Goal: Task Accomplishment & Management: Complete application form

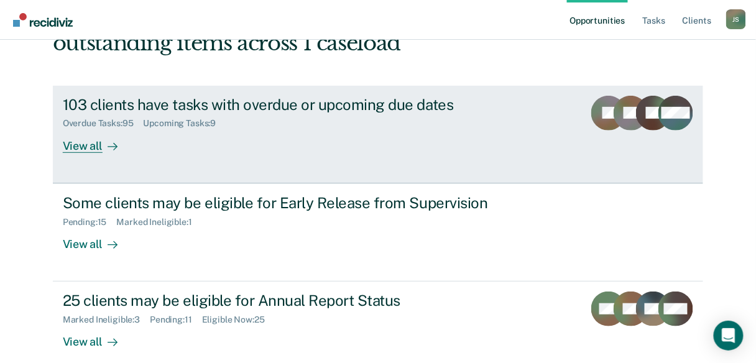
scroll to position [149, 0]
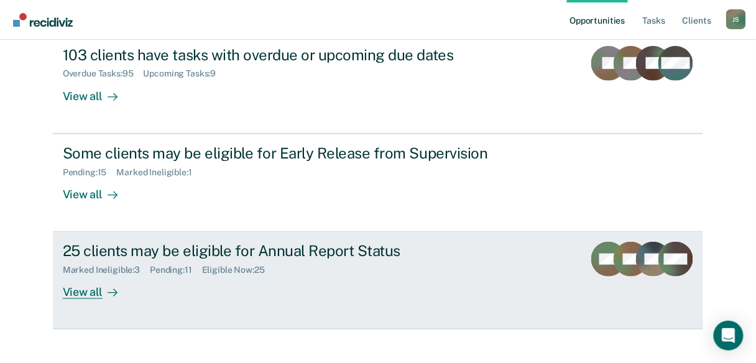
click at [91, 289] on div "View all" at bounding box center [98, 288] width 70 height 24
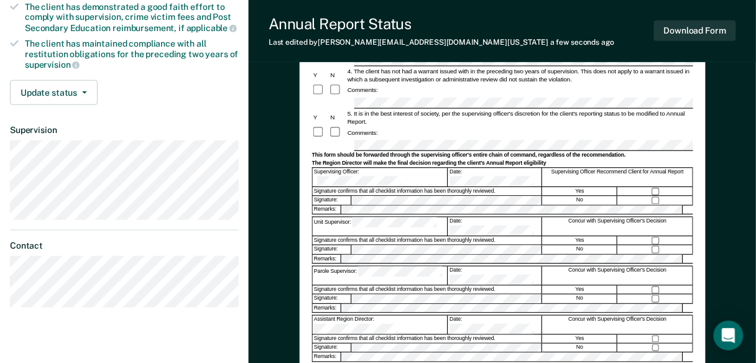
scroll to position [299, 0]
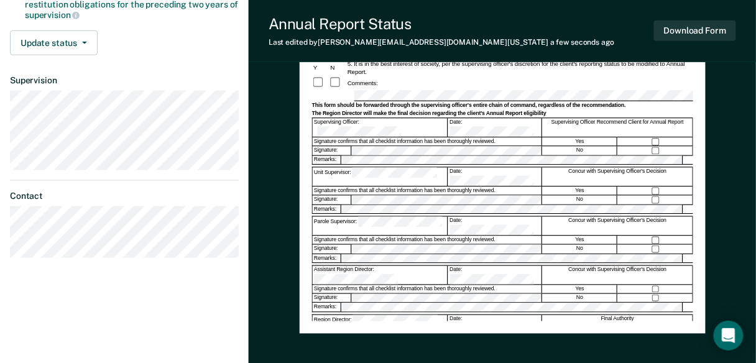
click at [401, 309] on div "Annual Reporting Checklist, Recommendation, and Determination Form Clients who …" at bounding box center [502, 69] width 381 height 504
click at [428, 362] on div "PSV-323D (Rev. [DATE])" at bounding box center [502, 366] width 381 height 8
click at [533, 306] on div "Annual Reporting Checklist, Recommendation, and Determination Form Clients who …" at bounding box center [502, 69] width 381 height 504
click at [374, 301] on div "Annual Reporting Checklist, Recommendation, and Determination Form Clients who …" at bounding box center [502, 69] width 381 height 504
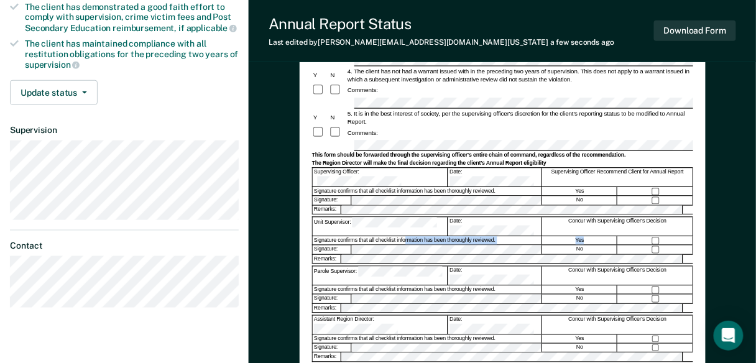
click at [393, 197] on form "Annual Reporting Checklist, Recommendation, and Determination Form Clients who …" at bounding box center [502, 143] width 381 height 553
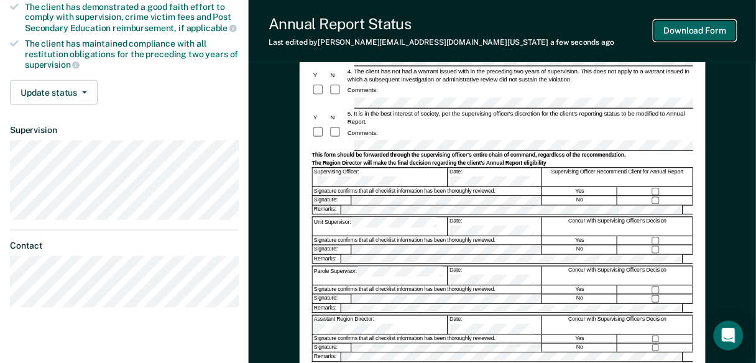
click at [708, 35] on button "Download Form" at bounding box center [695, 31] width 82 height 21
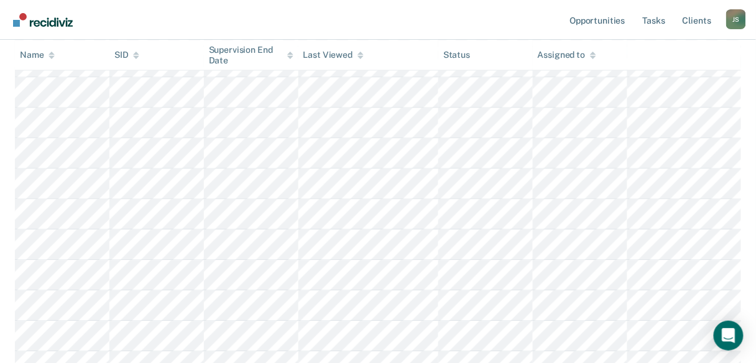
scroll to position [317, 0]
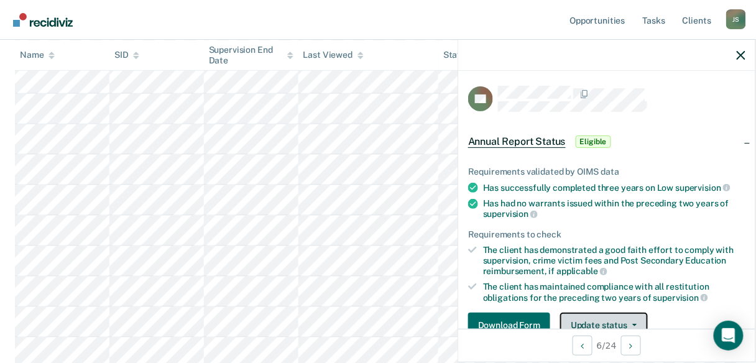
click at [586, 315] on button "Update status" at bounding box center [604, 325] width 88 height 25
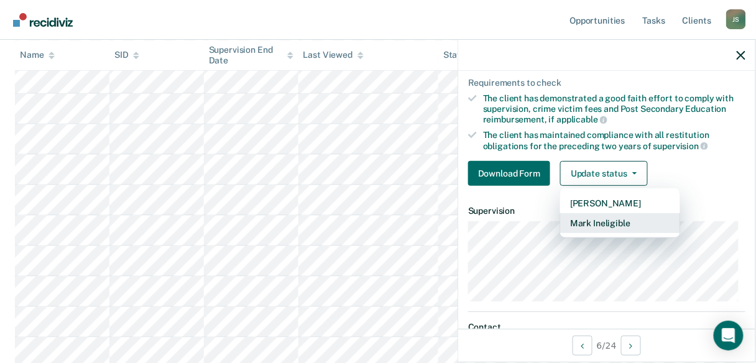
click at [599, 220] on button "Mark Ineligible" at bounding box center [620, 223] width 120 height 20
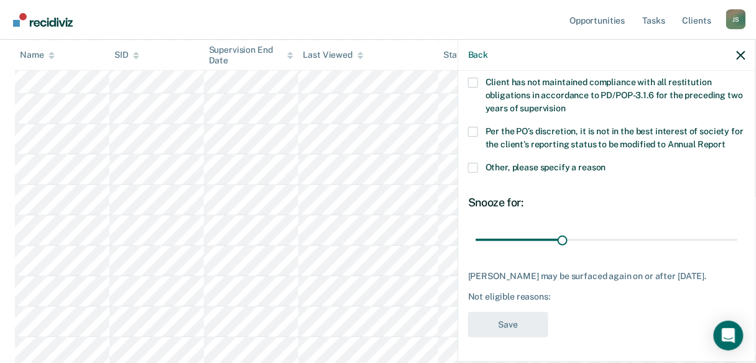
scroll to position [136, 0]
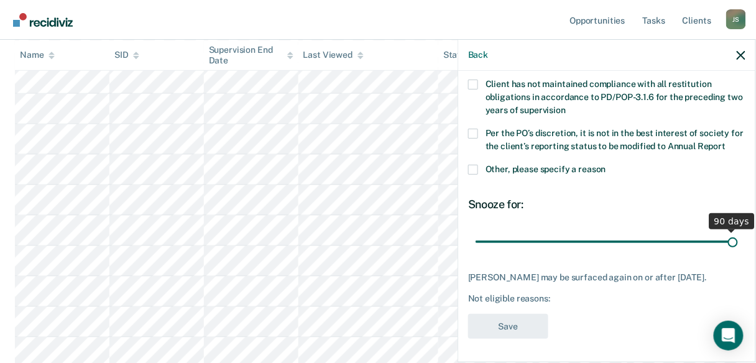
drag, startPoint x: 559, startPoint y: 240, endPoint x: 764, endPoint y: 253, distance: 205.0
type input "90"
click at [738, 253] on input "range" at bounding box center [607, 242] width 262 height 22
click at [468, 167] on span at bounding box center [473, 170] width 10 height 10
click at [606, 165] on input "Other, please specify a reason" at bounding box center [606, 165] width 0 height 0
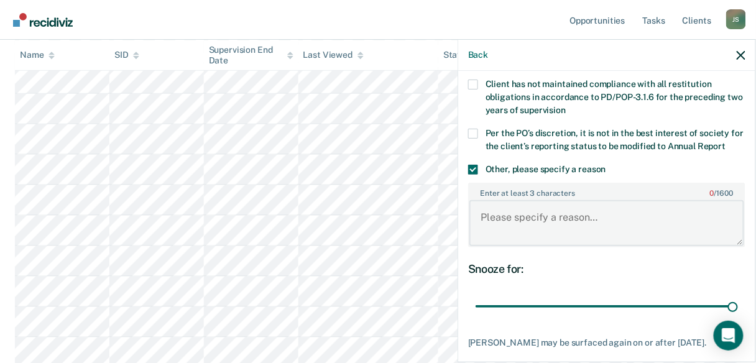
click at [503, 221] on textarea "Enter at least 3 characters 0 / 1600" at bounding box center [607, 223] width 275 height 46
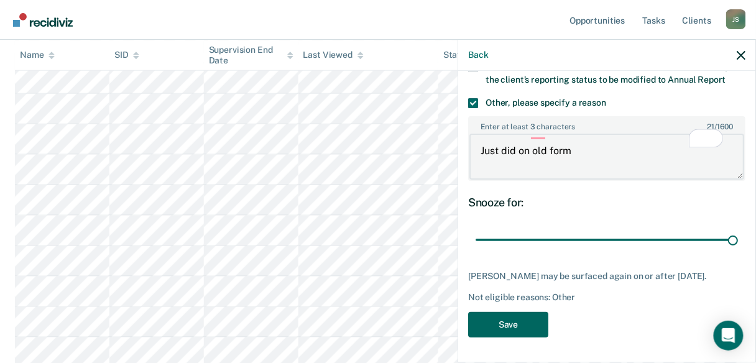
type textarea "Just did on old form"
click at [512, 313] on button "Save" at bounding box center [508, 324] width 80 height 25
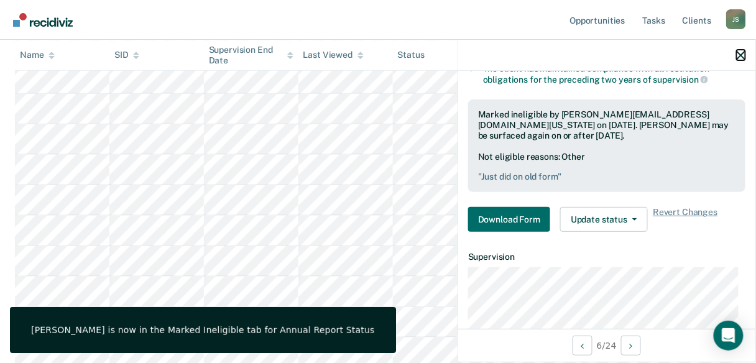
click at [739, 57] on icon "button" at bounding box center [741, 55] width 9 height 9
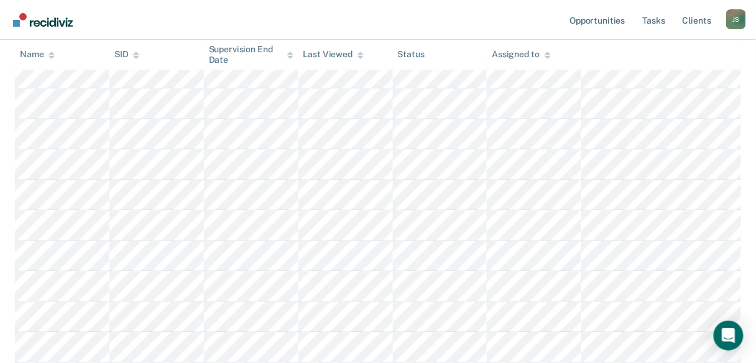
scroll to position [615, 0]
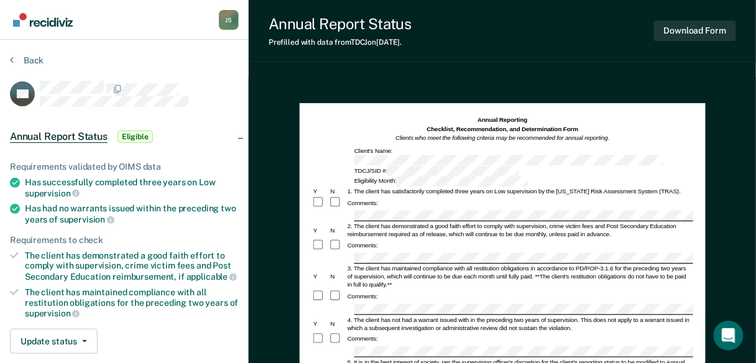
click at [137, 136] on span "Eligible" at bounding box center [135, 137] width 35 height 12
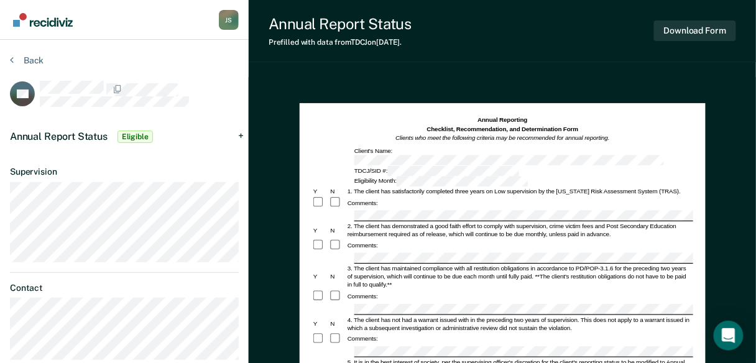
click at [145, 136] on span "Eligible" at bounding box center [135, 137] width 35 height 12
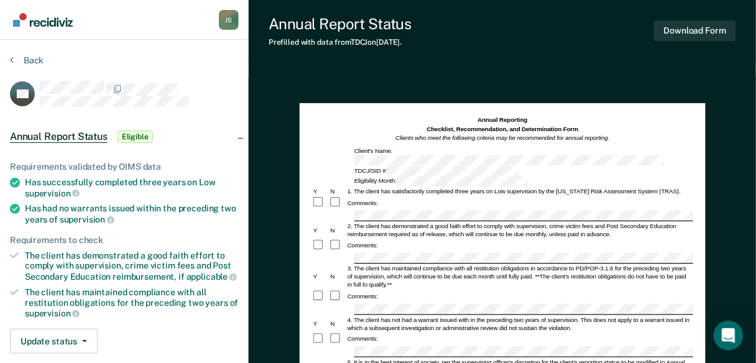
scroll to position [199, 0]
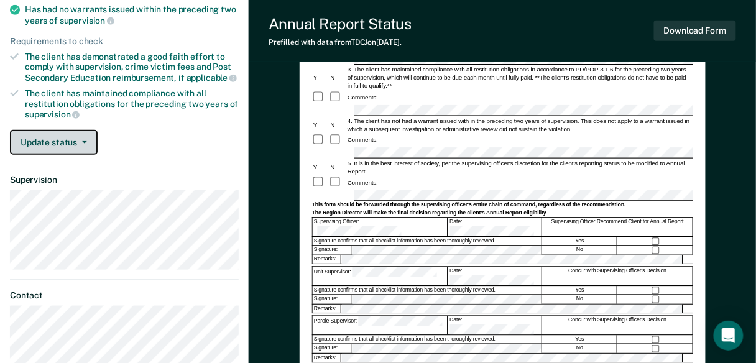
click at [35, 131] on button "Update status" at bounding box center [54, 142] width 88 height 25
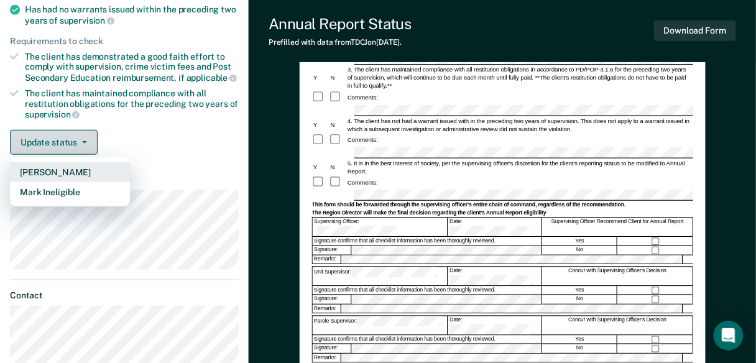
drag, startPoint x: 35, startPoint y: 183, endPoint x: 73, endPoint y: 129, distance: 66.1
click at [73, 130] on div "Update status [PERSON_NAME] Mark Ineligible" at bounding box center [54, 142] width 88 height 25
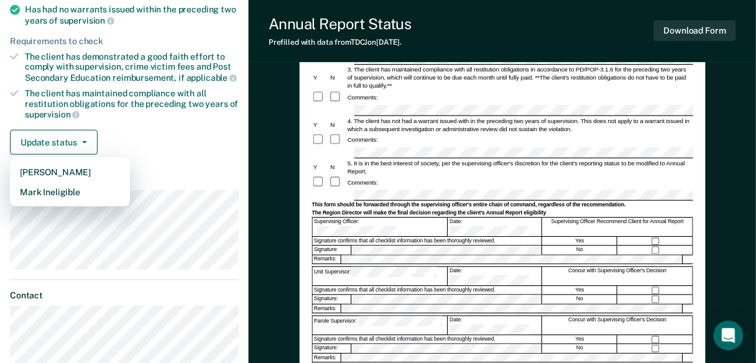
scroll to position [615, 0]
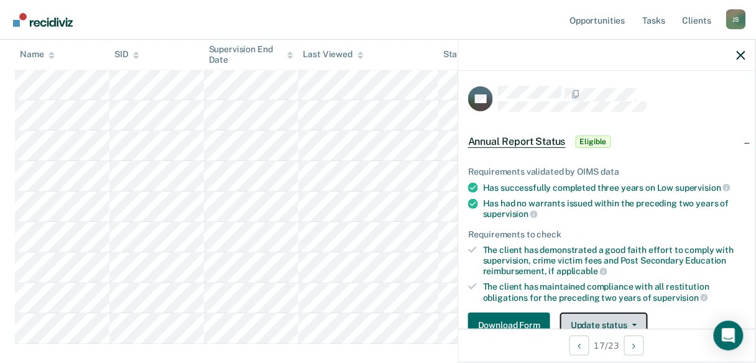
click at [596, 323] on button "Update status" at bounding box center [604, 325] width 88 height 25
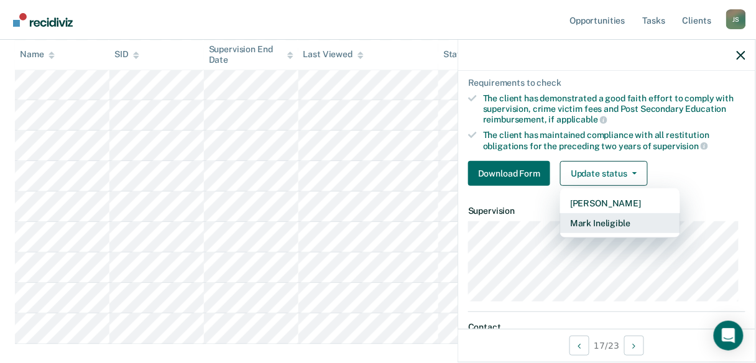
click at [608, 223] on button "Mark Ineligible" at bounding box center [620, 223] width 120 height 20
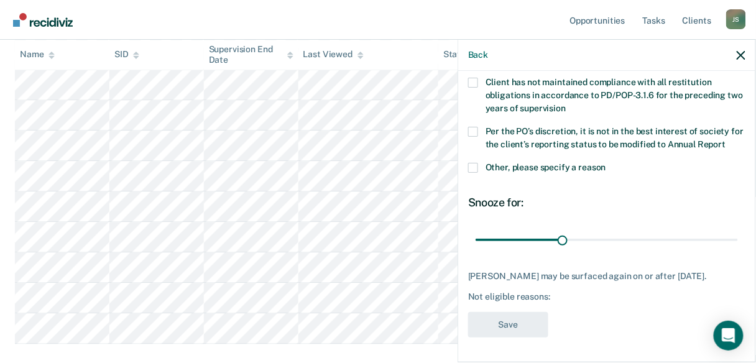
scroll to position [136, 0]
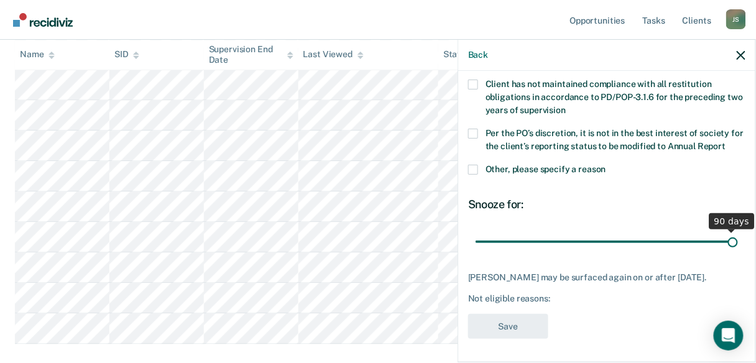
drag, startPoint x: 559, startPoint y: 241, endPoint x: 758, endPoint y: 261, distance: 200.0
type input "90"
click at [738, 253] on input "range" at bounding box center [607, 242] width 262 height 22
click at [466, 168] on div "SO Which of the following requirements has [PERSON_NAME] not met? Client has no…" at bounding box center [606, 215] width 297 height 289
click at [470, 169] on span at bounding box center [473, 170] width 10 height 10
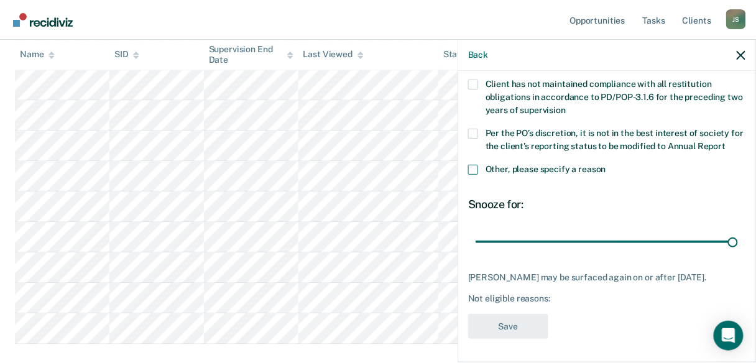
click at [606, 165] on input "Other, please specify a reason" at bounding box center [606, 165] width 0 height 0
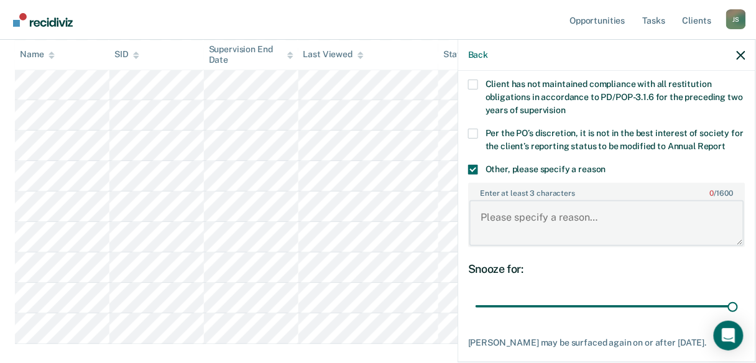
click at [471, 211] on textarea "Enter at least 3 characters 0 / 1600" at bounding box center [607, 223] width 275 height 46
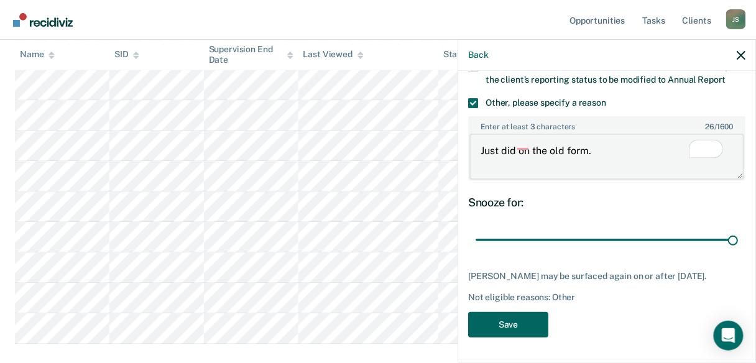
type textarea "Just did on the old form."
click at [514, 317] on button "Save" at bounding box center [508, 324] width 80 height 25
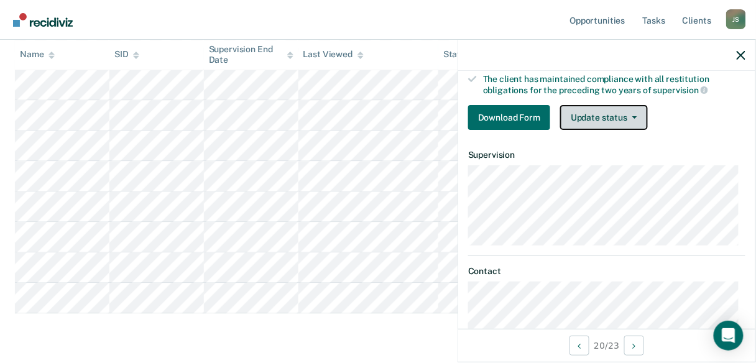
click at [613, 122] on button "Update status" at bounding box center [604, 117] width 88 height 25
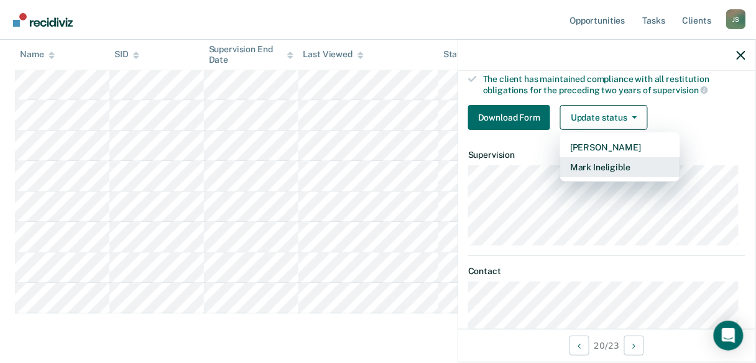
click at [601, 168] on button "Mark Ineligible" at bounding box center [620, 167] width 120 height 20
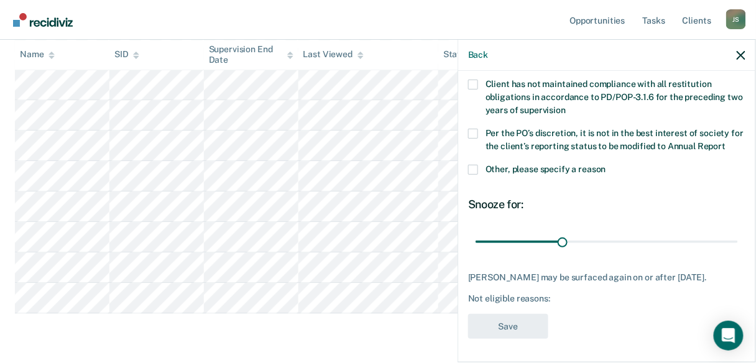
click at [472, 172] on span at bounding box center [473, 170] width 10 height 10
click at [606, 165] on input "Other, please specify a reason" at bounding box center [606, 165] width 0 height 0
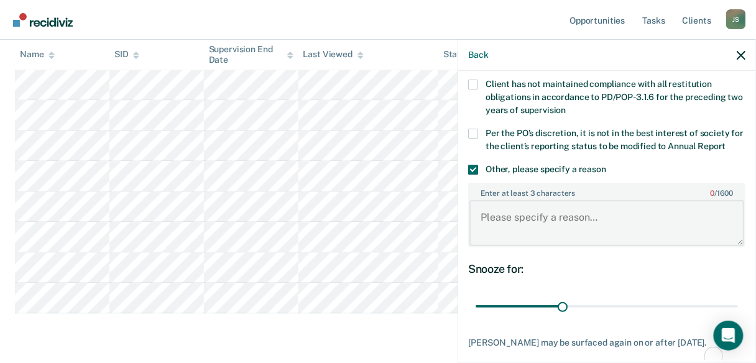
click at [493, 216] on textarea "Enter at least 3 characters 0 / 1600" at bounding box center [607, 223] width 275 height 46
type textarea "Was just arrested [DATE]."
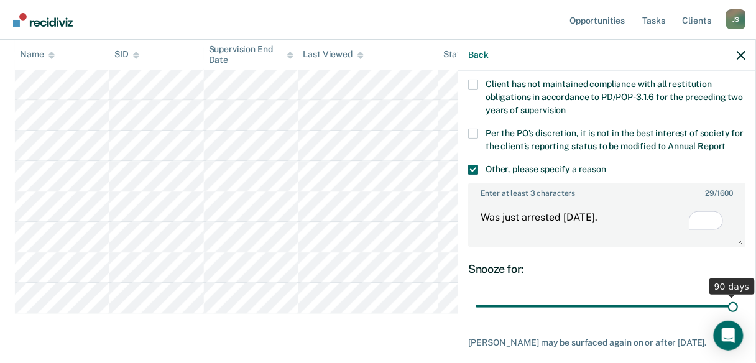
drag, startPoint x: 562, startPoint y: 305, endPoint x: 759, endPoint y: 314, distance: 197.3
type input "90"
click at [738, 314] on input "range" at bounding box center [607, 307] width 262 height 22
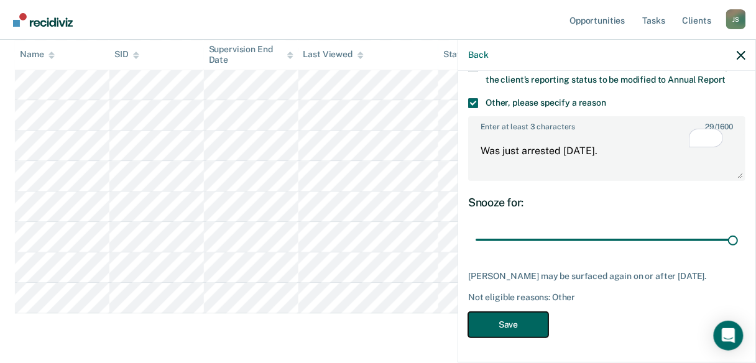
click at [519, 318] on button "Save" at bounding box center [508, 324] width 80 height 25
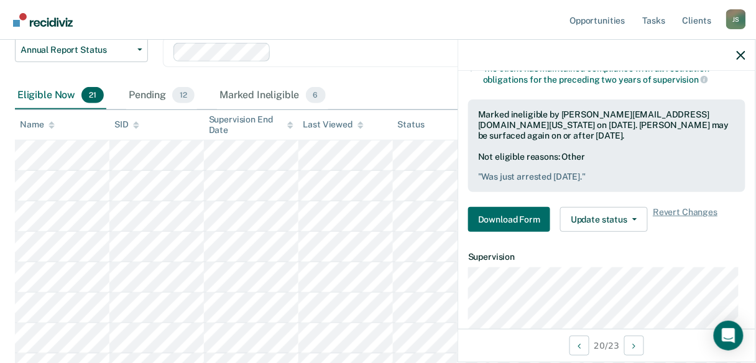
scroll to position [68, 0]
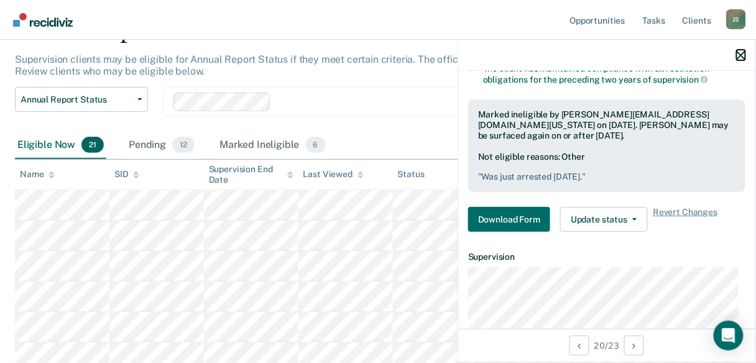
click at [738, 50] on button "button" at bounding box center [741, 55] width 9 height 11
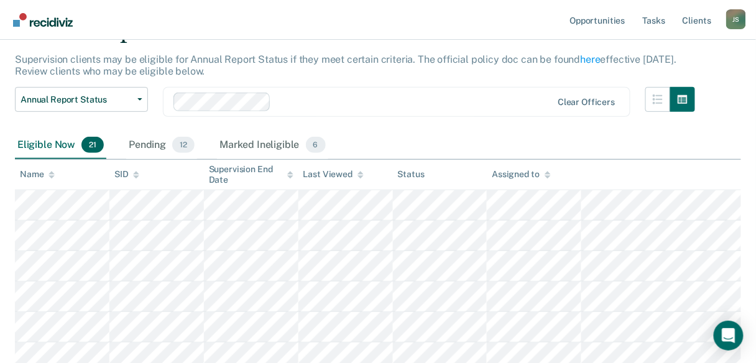
scroll to position [0, 0]
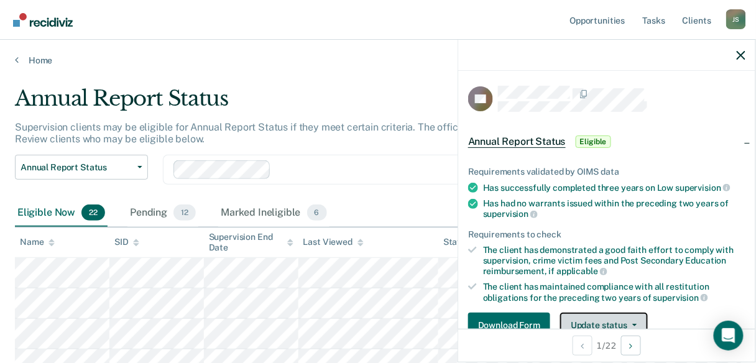
click at [596, 323] on button "Update status" at bounding box center [604, 325] width 88 height 25
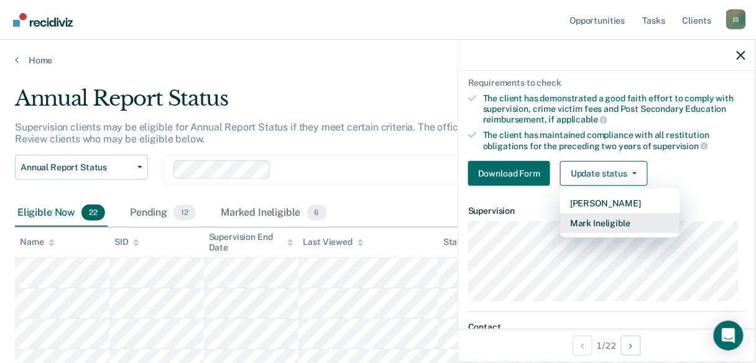
click at [588, 220] on button "Mark Ineligible" at bounding box center [620, 223] width 120 height 20
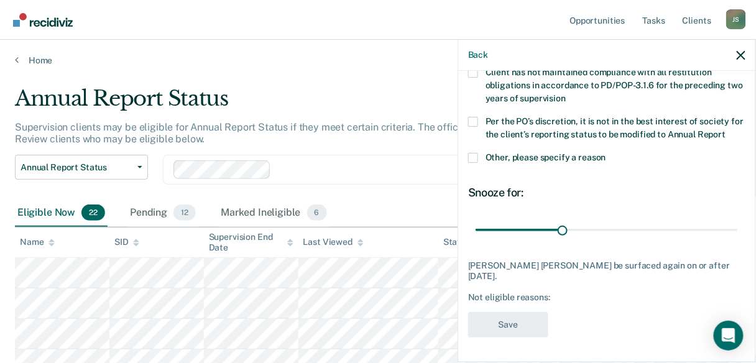
scroll to position [136, 0]
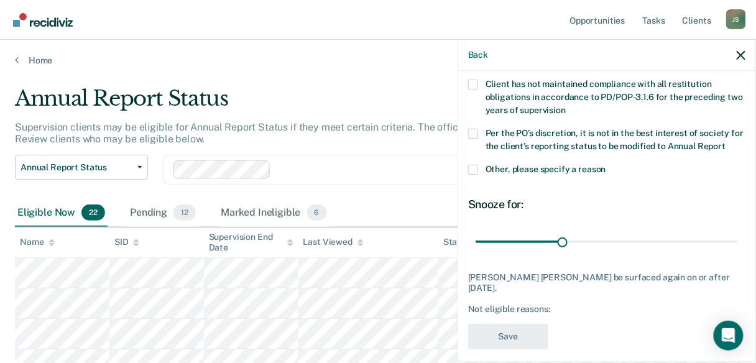
click at [470, 131] on span at bounding box center [473, 134] width 10 height 10
click at [726, 142] on input "Per the PO’s discretion, it is not in the best interest of society for the clie…" at bounding box center [726, 142] width 0 height 0
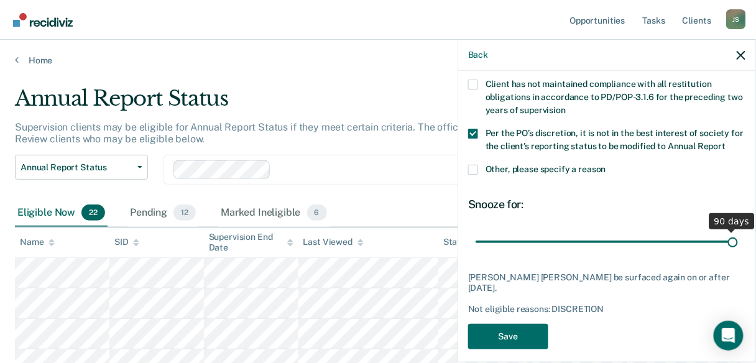
drag, startPoint x: 562, startPoint y: 243, endPoint x: 754, endPoint y: 243, distance: 192.2
type input "90"
click at [738, 243] on input "range" at bounding box center [607, 242] width 262 height 22
click at [475, 165] on span at bounding box center [473, 170] width 10 height 10
click at [606, 165] on input "Other, please specify a reason" at bounding box center [606, 165] width 0 height 0
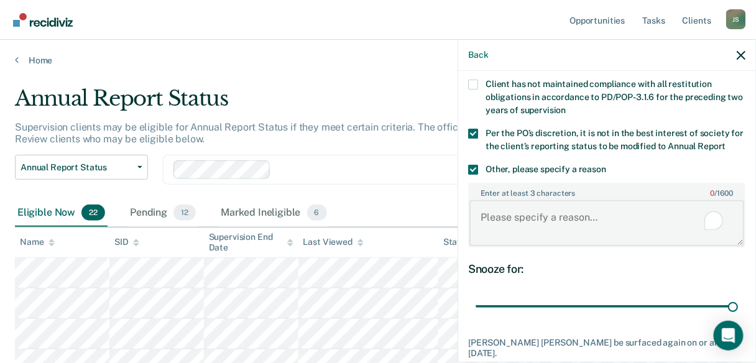
click at [485, 219] on textarea "Enter at least 3 characters 0 / 1600" at bounding box center [607, 223] width 275 height 46
paste textarea "ROBBERY CAUSE BOD INJ"
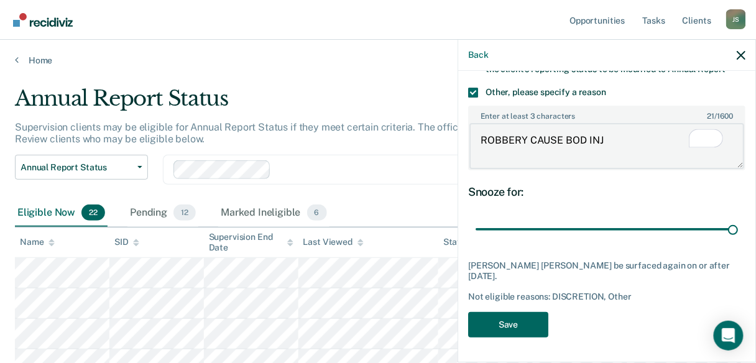
type textarea "ROBBERY CAUSE BOD INJ"
click at [545, 312] on button "Save" at bounding box center [508, 324] width 80 height 25
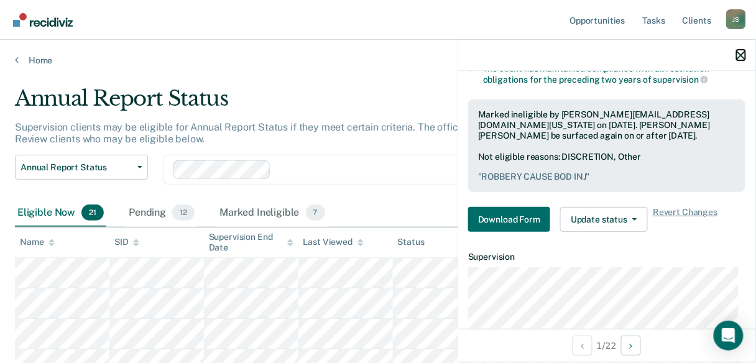
click at [741, 58] on icon "button" at bounding box center [741, 55] width 9 height 9
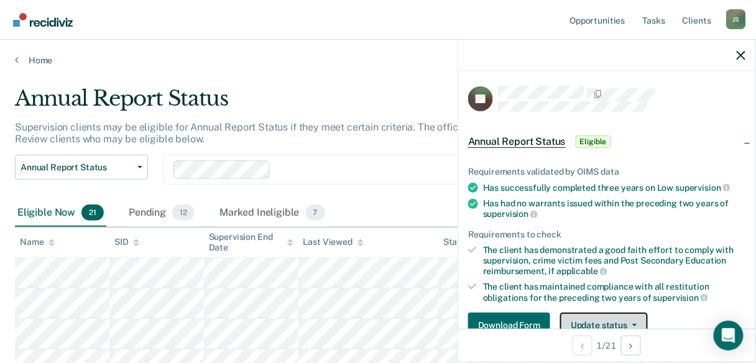
click at [623, 317] on button "Update status" at bounding box center [604, 325] width 88 height 25
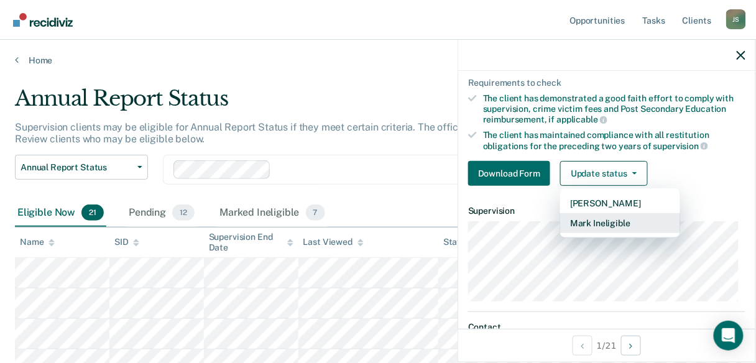
click at [619, 218] on button "Mark Ineligible" at bounding box center [620, 223] width 120 height 20
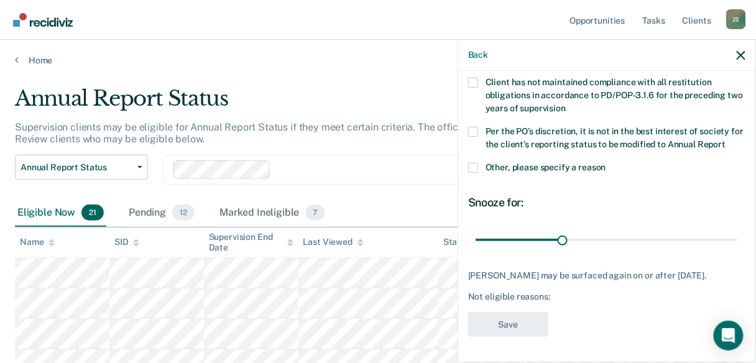
click at [468, 163] on span at bounding box center [473, 168] width 10 height 10
click at [606, 163] on input "Other, please specify a reason" at bounding box center [606, 163] width 0 height 0
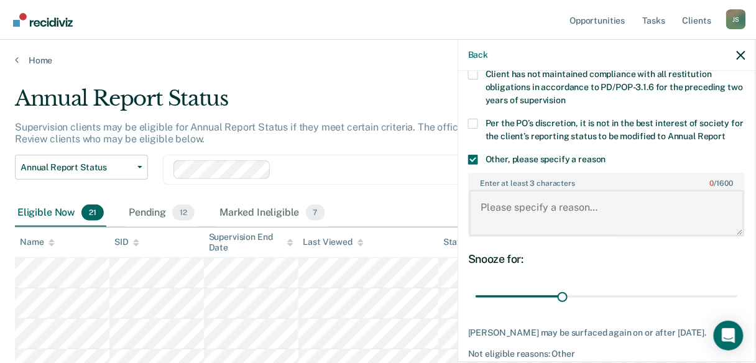
click at [489, 202] on textarea "Enter at least 3 characters 0 / 1600" at bounding box center [607, 213] width 275 height 46
paste textarea "AGG ROBBERY W/DDLY WPN-FIREARM"
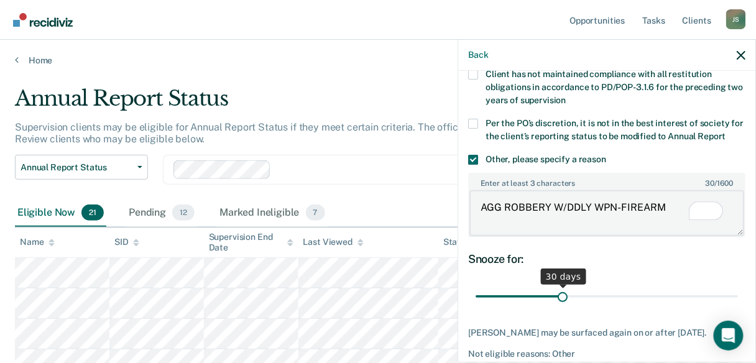
type textarea "AGG ROBBERY W/DDLY WPN-FIREARM"
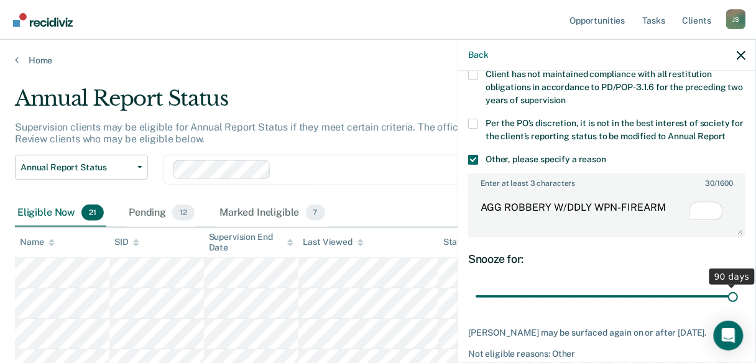
drag, startPoint x: 560, startPoint y: 294, endPoint x: 757, endPoint y: 299, distance: 196.6
type input "90"
click at [738, 299] on input "range" at bounding box center [607, 297] width 262 height 22
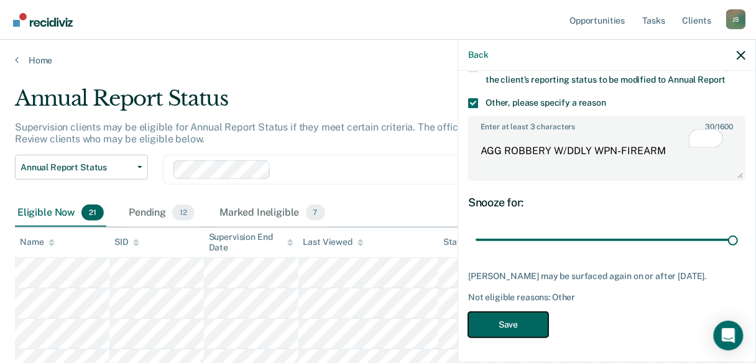
click at [522, 318] on button "Save" at bounding box center [508, 324] width 80 height 25
